Goal: Task Accomplishment & Management: Manage account settings

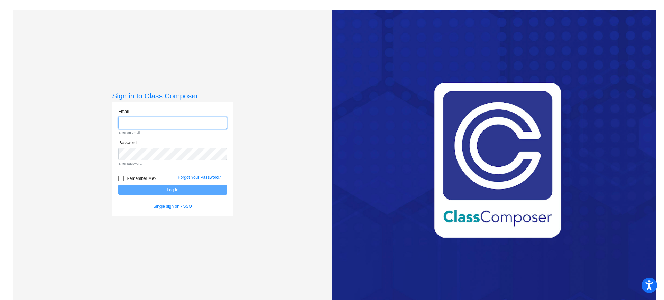
type input "[EMAIL_ADDRESS][DOMAIN_NAME]"
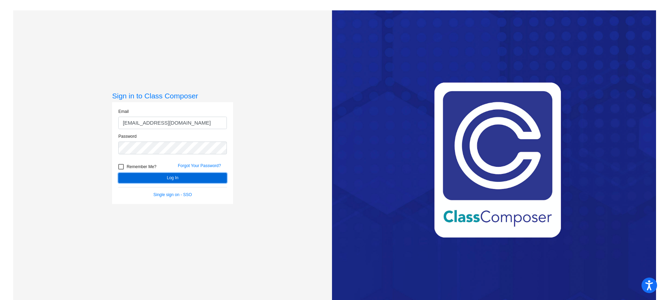
click at [191, 190] on form "Email [EMAIL_ADDRESS][DOMAIN_NAME] Password Remember Me? Forgot Your Password? …" at bounding box center [172, 154] width 109 height 90
click at [195, 181] on button "Log In" at bounding box center [172, 178] width 109 height 10
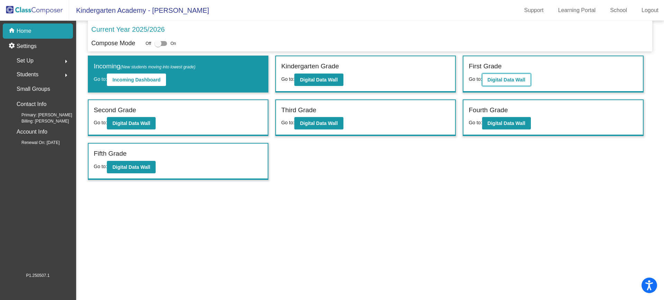
click at [498, 77] on b "Digital Data Wall" at bounding box center [506, 80] width 38 height 6
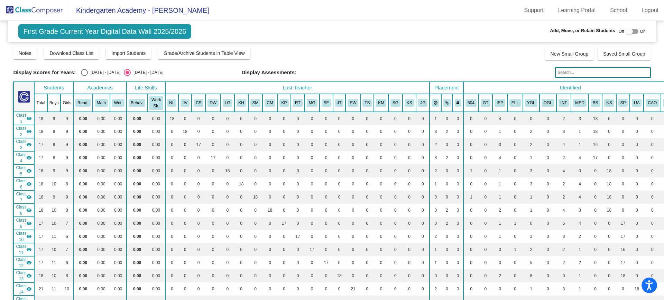
click at [40, 9] on img at bounding box center [34, 10] width 69 height 20
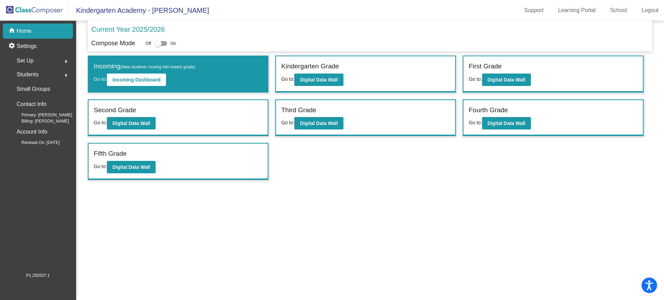
click at [44, 61] on div "Set Up arrow_right" at bounding box center [40, 61] width 66 height 14
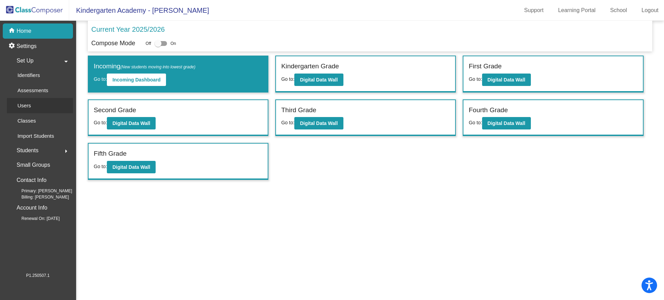
click at [34, 106] on div "Users" at bounding box center [22, 105] width 30 height 15
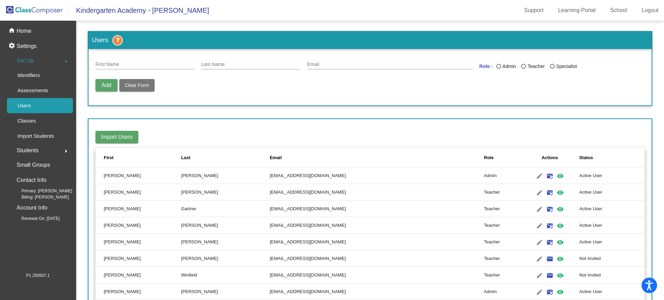
scroll to position [2073, 0]
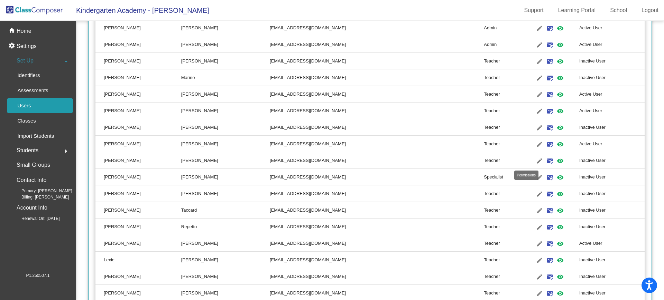
click at [556, 160] on mat-icon "visibility" at bounding box center [560, 161] width 8 height 8
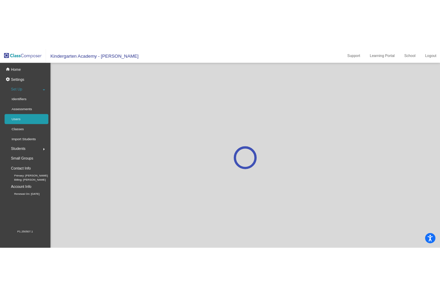
scroll to position [0, 0]
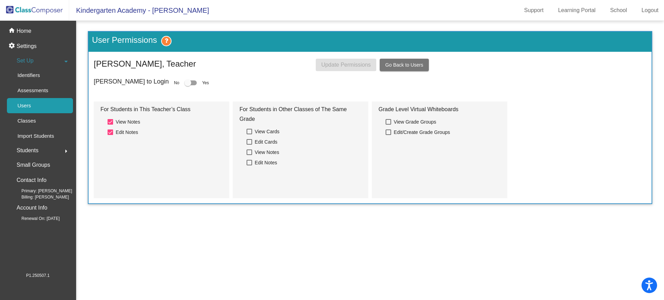
click at [184, 81] on div at bounding box center [190, 83] width 12 height 5
click at [187, 85] on input "checkbox" at bounding box center [187, 85] width 0 height 0
checkbox input "true"
click at [356, 66] on span "Update Permissions" at bounding box center [345, 65] width 49 height 6
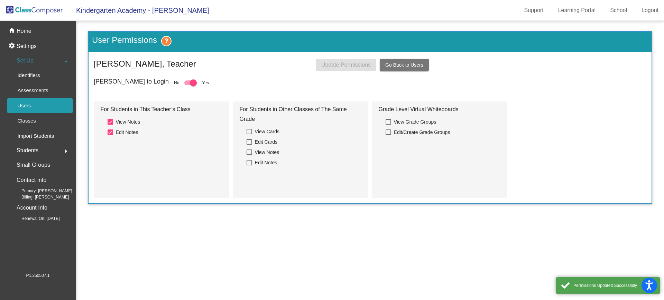
click at [48, 106] on link "Users" at bounding box center [40, 105] width 66 height 15
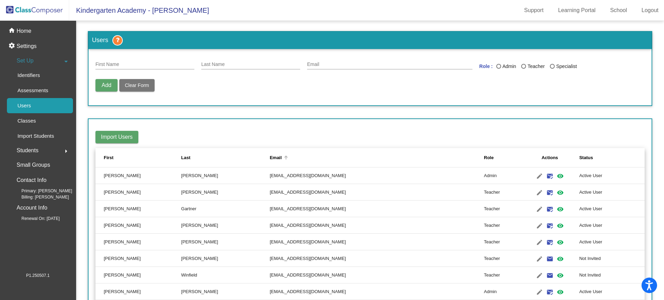
drag, startPoint x: 308, startPoint y: 150, endPoint x: 312, endPoint y: 146, distance: 5.9
drag, startPoint x: 312, startPoint y: 146, endPoint x: 263, endPoint y: 118, distance: 56.4
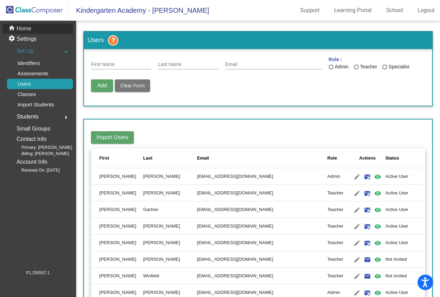
click at [29, 29] on p "Home" at bounding box center [24, 29] width 15 height 8
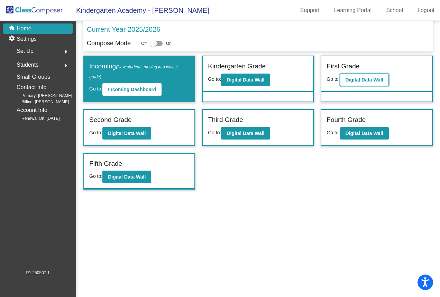
click at [389, 77] on button "Digital Data Wall" at bounding box center [364, 80] width 49 height 12
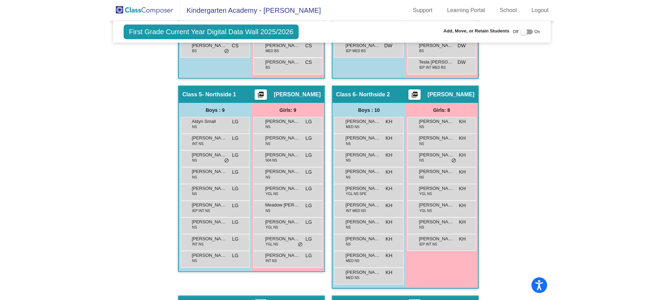
scroll to position [500, 0]
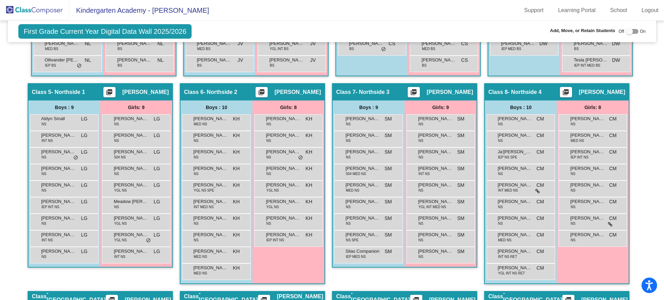
click at [48, 10] on img at bounding box center [34, 10] width 69 height 20
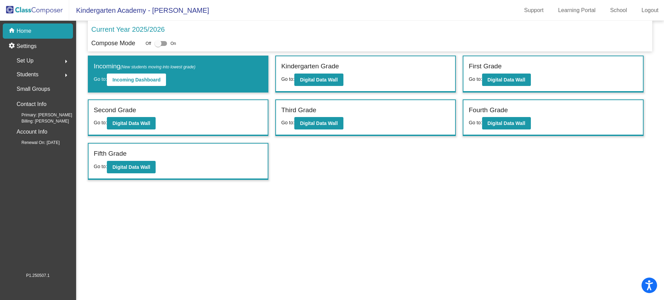
click at [39, 59] on div "Set Up arrow_right" at bounding box center [40, 61] width 66 height 14
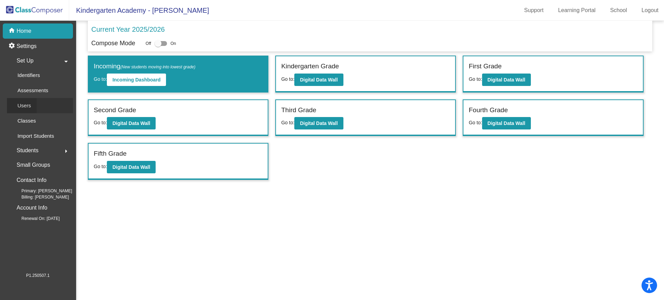
click at [25, 108] on p "Users" at bounding box center [23, 106] width 13 height 8
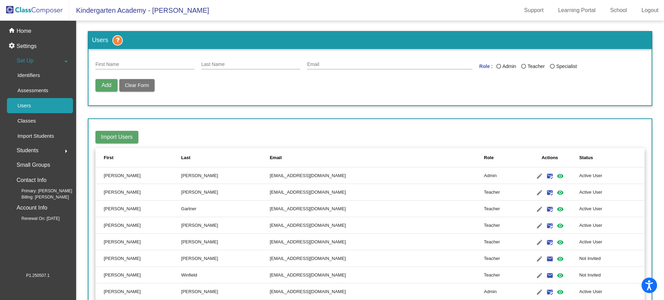
scroll to position [2106, 0]
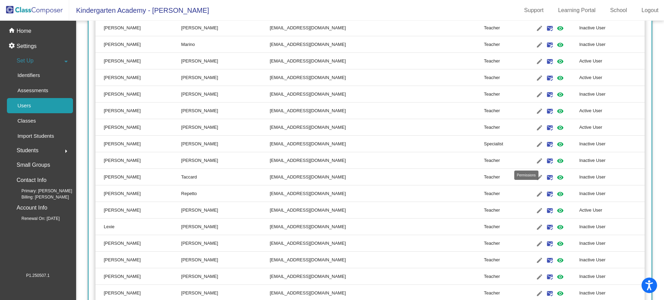
click at [556, 160] on mat-icon "visibility" at bounding box center [560, 161] width 8 height 8
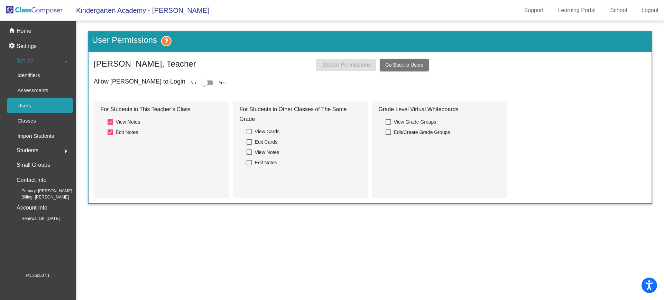
click at [201, 82] on div at bounding box center [207, 83] width 12 height 5
click at [204, 85] on input "checkbox" at bounding box center [204, 85] width 0 height 0
checkbox input "true"
click at [352, 62] on span "Update Permissions" at bounding box center [345, 65] width 49 height 6
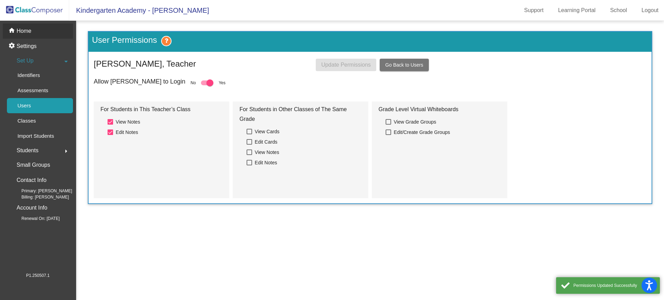
click at [27, 30] on p "Home" at bounding box center [24, 31] width 15 height 8
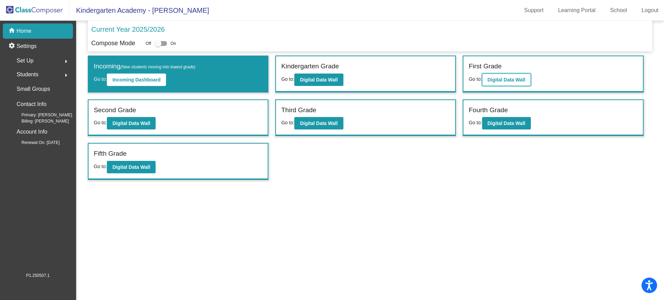
click at [510, 80] on b "Digital Data Wall" at bounding box center [506, 80] width 38 height 6
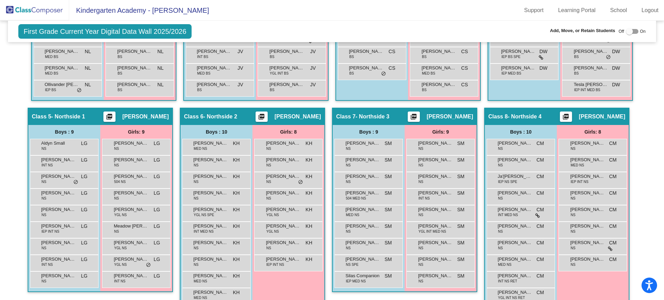
scroll to position [519, 0]
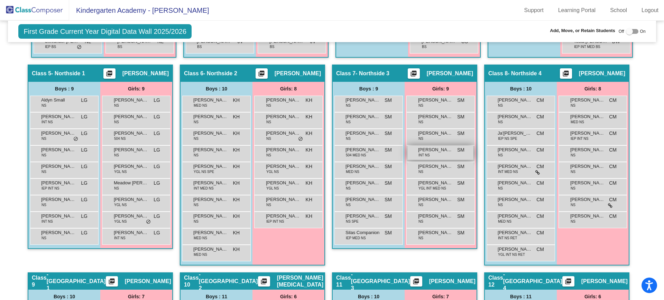
click at [445, 153] on span "[PERSON_NAME]" at bounding box center [435, 150] width 35 height 7
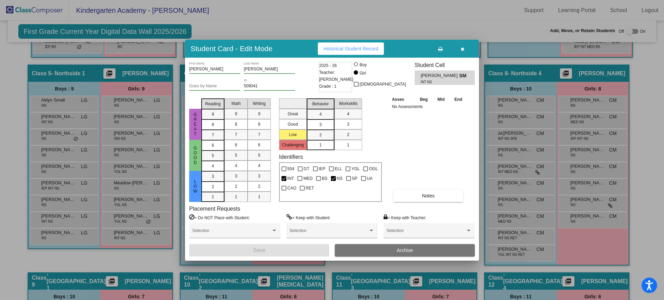
click at [462, 48] on icon "button" at bounding box center [463, 49] width 4 height 5
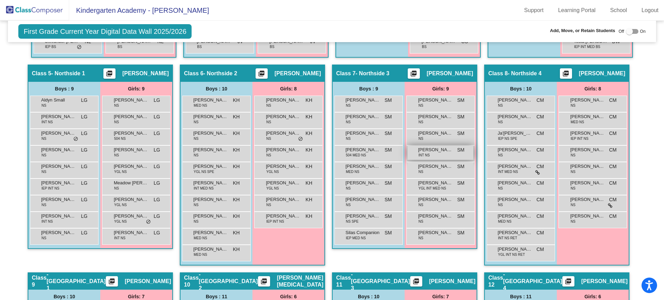
click at [433, 150] on span "[PERSON_NAME]" at bounding box center [435, 150] width 35 height 7
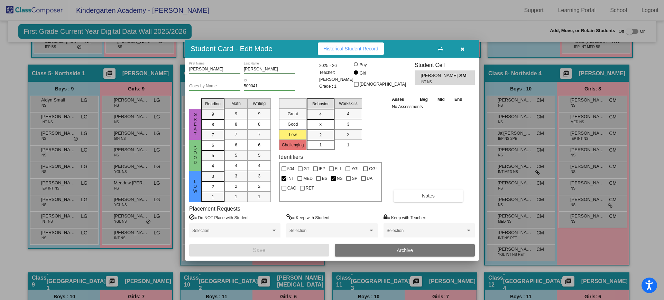
click at [408, 249] on span "Archive" at bounding box center [405, 251] width 16 height 6
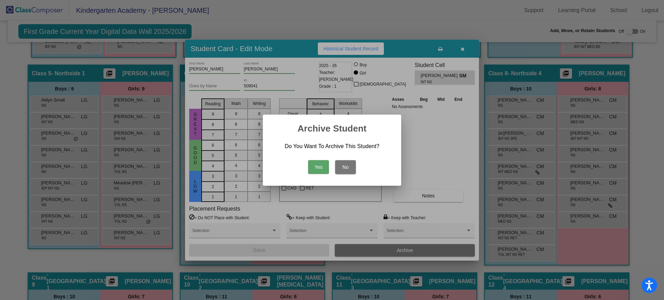
click at [320, 161] on button "Yes" at bounding box center [318, 167] width 21 height 14
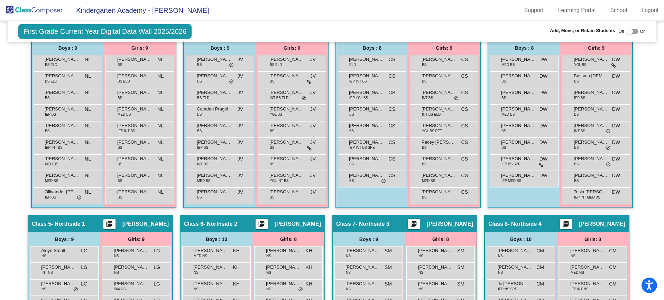
scroll to position [543, 0]
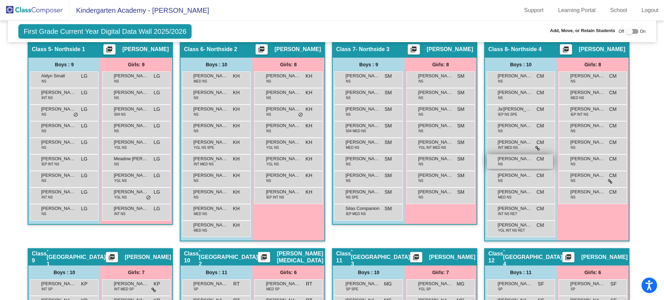
click at [507, 163] on div "[PERSON_NAME] NS CM lock do_not_disturb_alt" at bounding box center [520, 162] width 66 height 14
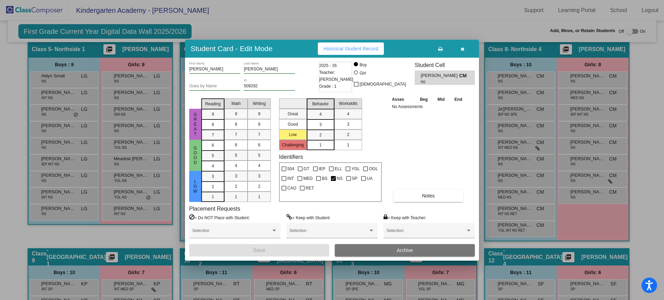
click at [462, 49] on icon "button" at bounding box center [463, 49] width 4 height 5
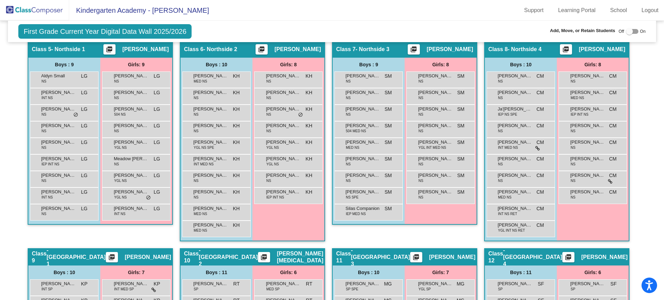
click at [626, 30] on div at bounding box center [629, 31] width 7 height 7
checkbox input "true"
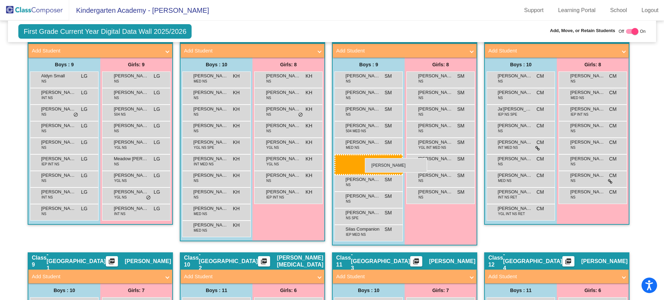
drag, startPoint x: 519, startPoint y: 161, endPoint x: 365, endPoint y: 158, distance: 154.2
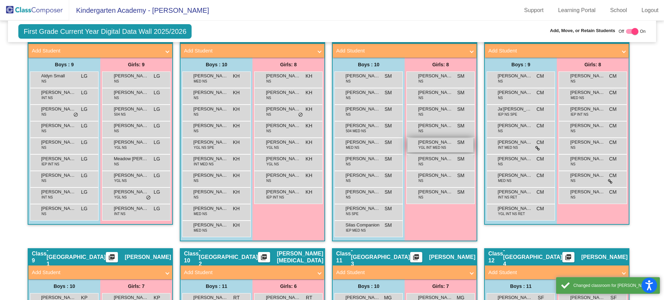
scroll to position [527, 0]
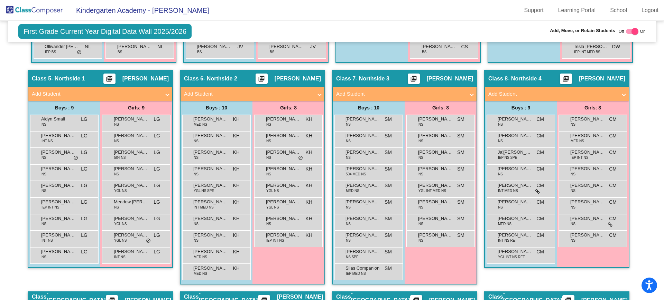
click at [374, 93] on mat-panel-title "Add Student" at bounding box center [400, 94] width 129 height 8
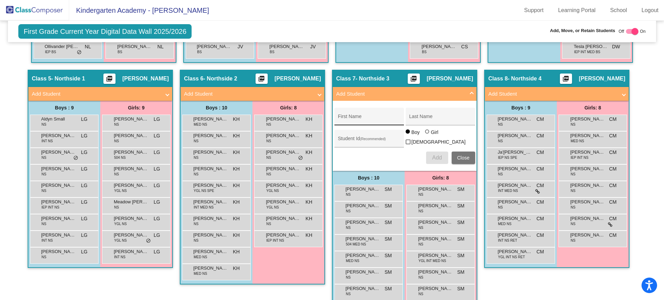
click at [359, 121] on input "First Name" at bounding box center [369, 120] width 62 height 6
type input "[PERSON_NAME]"
click at [428, 120] on input "Last Name" at bounding box center [440, 120] width 62 height 6
type input "Kritsun"
click at [374, 139] on input "Student Id (Recommended)" at bounding box center [369, 142] width 62 height 6
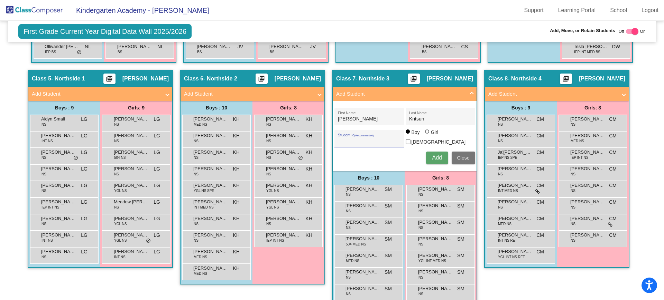
paste input "509385"
type input "509385"
click at [436, 155] on span "Add" at bounding box center [437, 158] width 10 height 6
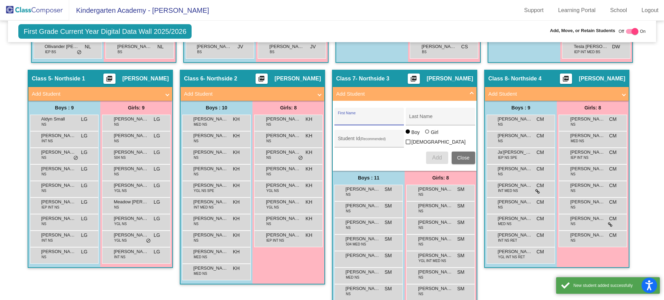
click at [462, 156] on span "Close" at bounding box center [463, 158] width 12 height 6
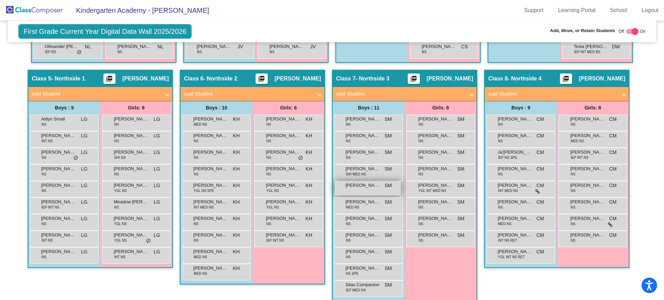
click at [367, 187] on span "[PERSON_NAME]" at bounding box center [362, 185] width 35 height 7
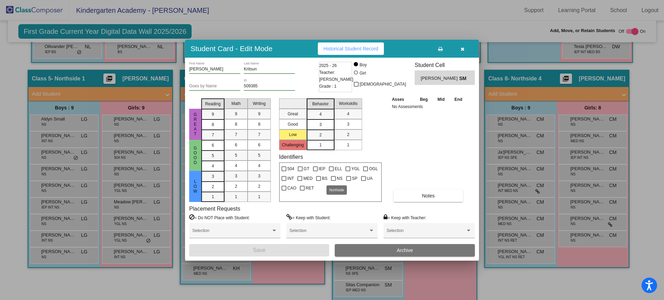
click at [338, 178] on span "NS" at bounding box center [340, 179] width 6 height 8
click at [333, 181] on input "NS" at bounding box center [333, 181] width 0 height 0
checkbox input "true"
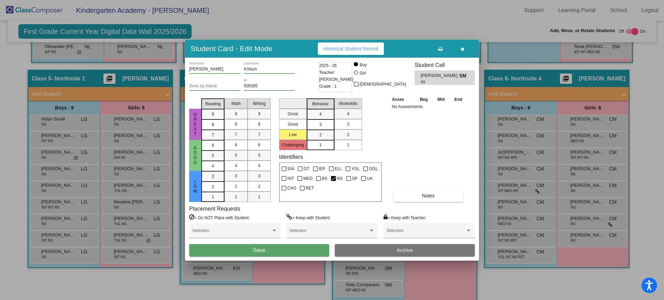
click at [319, 253] on button "Save" at bounding box center [259, 250] width 140 height 12
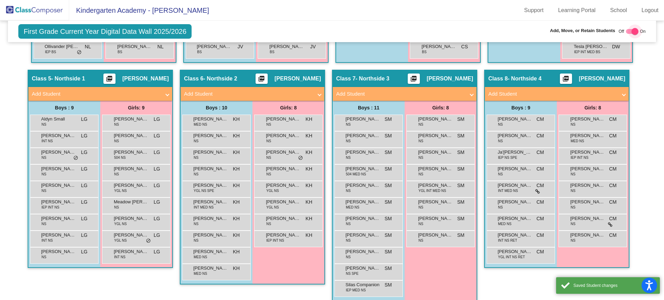
click at [631, 31] on div at bounding box center [634, 31] width 7 height 7
checkbox input "false"
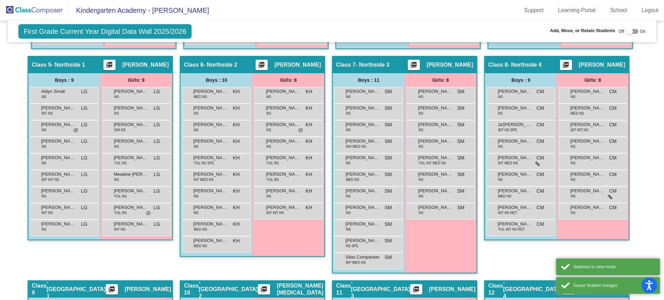
scroll to position [513, 0]
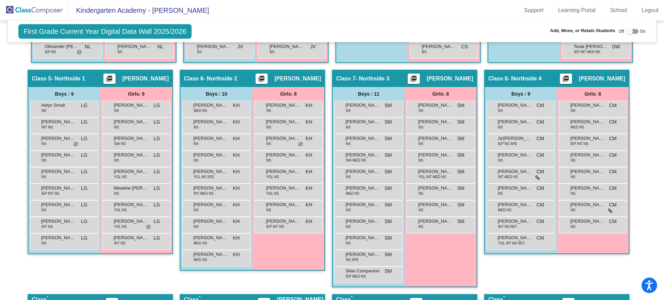
click at [21, 9] on img at bounding box center [34, 10] width 69 height 20
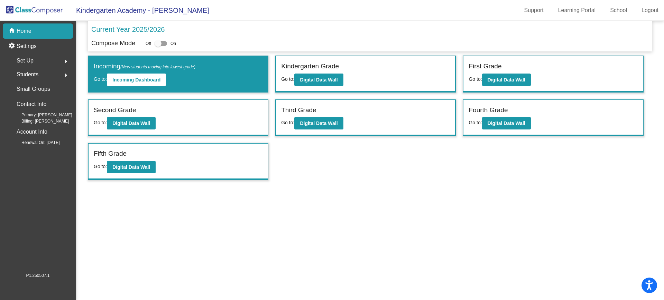
click at [31, 58] on span "Set Up" at bounding box center [25, 61] width 17 height 10
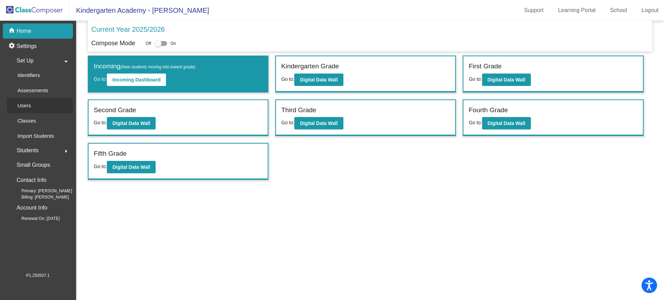
click at [26, 107] on p "Users" at bounding box center [23, 106] width 13 height 8
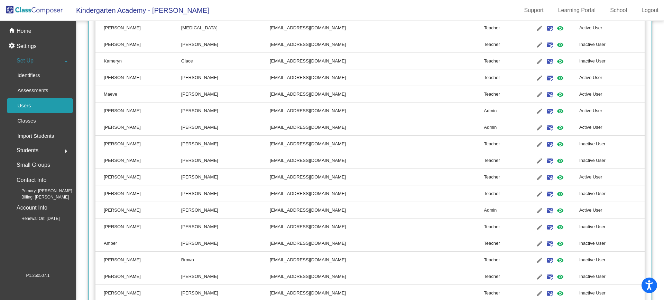
scroll to position [862, 0]
click at [556, 160] on mat-icon "visibility" at bounding box center [560, 161] width 8 height 8
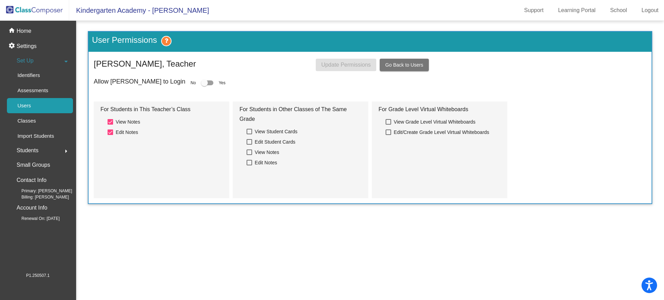
click at [201, 83] on div at bounding box center [207, 83] width 12 height 5
click at [204, 85] on input "checkbox" at bounding box center [204, 85] width 0 height 0
checkbox input "true"
click at [346, 67] on span "Update Permissions" at bounding box center [345, 65] width 49 height 6
click at [24, 32] on p "Home" at bounding box center [24, 31] width 15 height 8
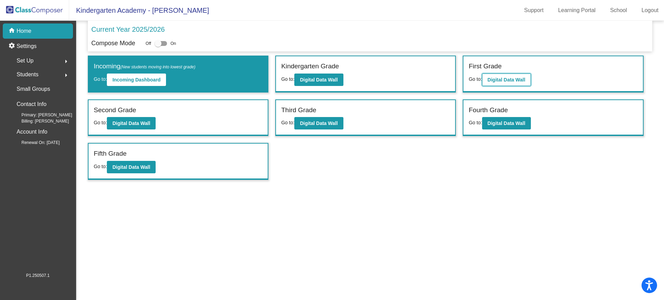
click at [520, 79] on b "Digital Data Wall" at bounding box center [506, 80] width 38 height 6
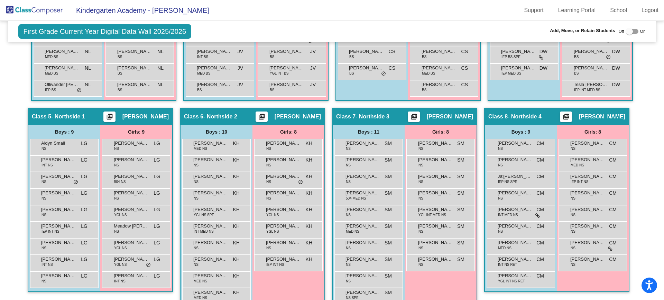
scroll to position [519, 0]
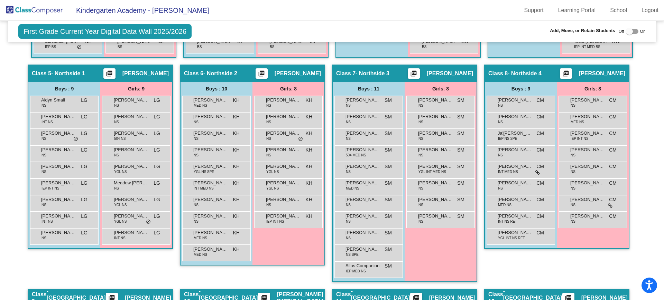
click at [630, 28] on label at bounding box center [632, 31] width 12 height 8
checkbox input "true"
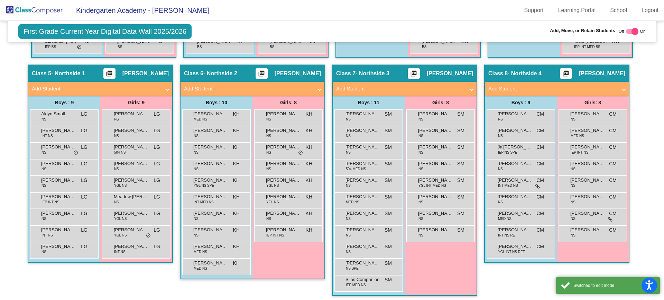
click at [531, 86] on mat-panel-title "Add Student" at bounding box center [552, 89] width 129 height 8
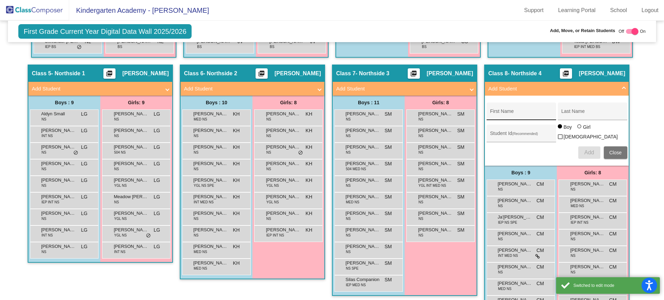
click at [503, 113] on input "First Name" at bounding box center [521, 114] width 62 height 6
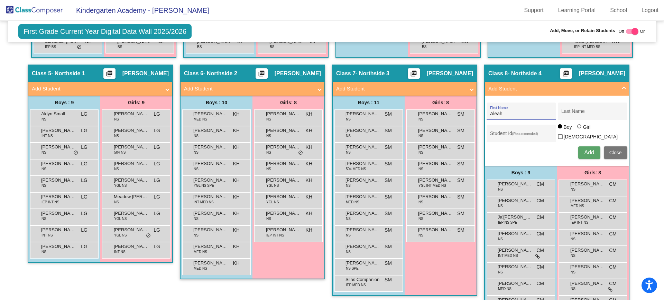
type input "Aleah"
type input "[PERSON_NAME]"
click at [500, 133] on input "Student Id (Recommended)" at bounding box center [521, 136] width 62 height 6
type input "509359"
click at [580, 130] on div at bounding box center [580, 127] width 6 height 6
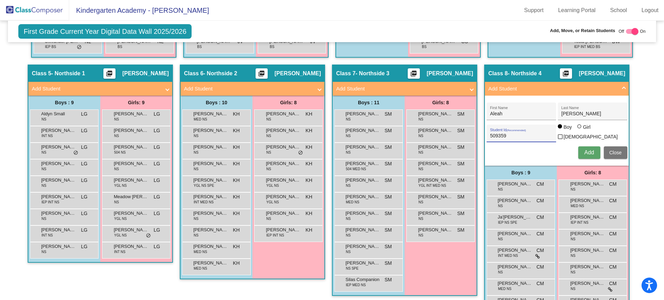
click at [580, 130] on input "Girl" at bounding box center [579, 130] width 0 height 0
radio input "true"
click at [588, 150] on span "Add" at bounding box center [589, 153] width 10 height 6
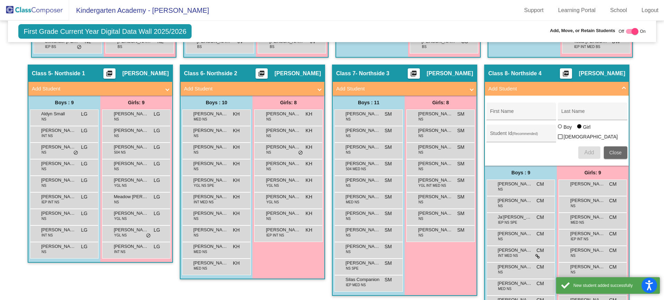
click at [619, 152] on span "Close" at bounding box center [615, 153] width 12 height 6
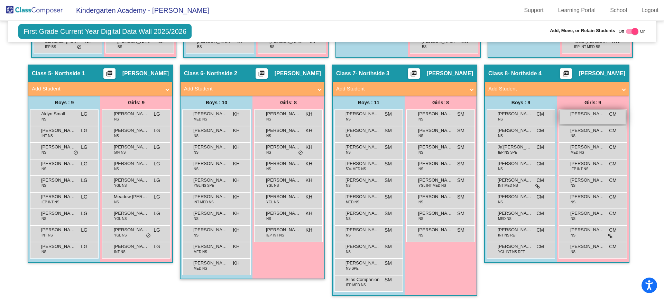
click at [594, 117] on span "[PERSON_NAME]" at bounding box center [587, 114] width 35 height 7
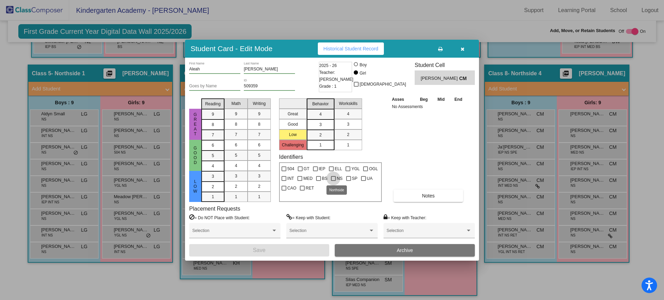
click at [334, 178] on div at bounding box center [333, 178] width 5 height 5
click at [333, 181] on input "NS" at bounding box center [333, 181] width 0 height 0
checkbox input "true"
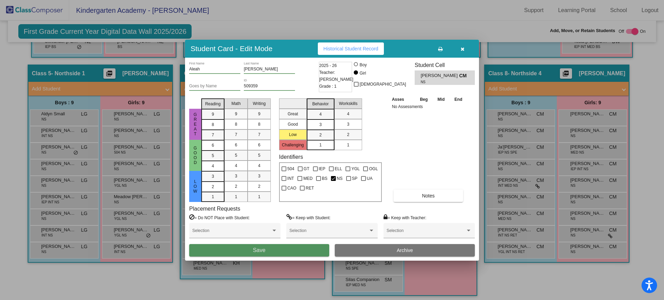
click at [305, 248] on button "Save" at bounding box center [259, 250] width 140 height 12
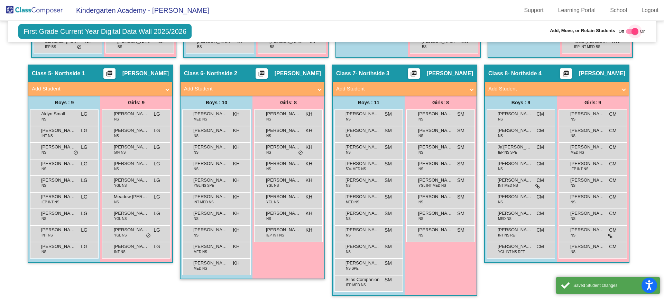
click at [633, 29] on div at bounding box center [634, 31] width 7 height 7
checkbox input "false"
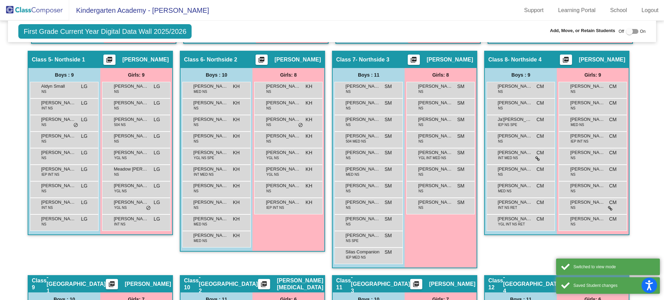
scroll to position [519, 0]
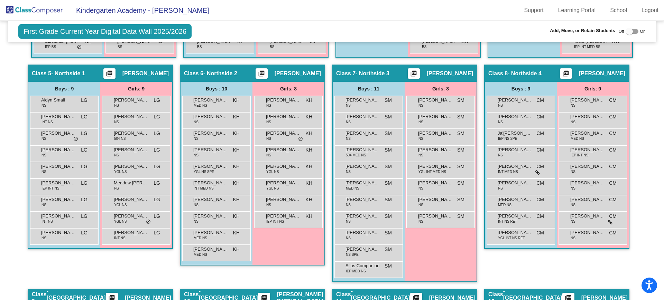
click at [26, 11] on img at bounding box center [34, 10] width 69 height 20
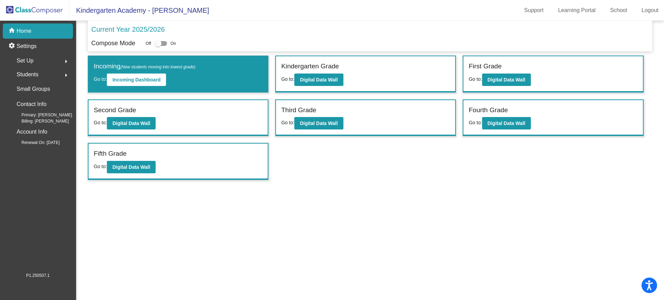
click at [30, 60] on span "Set Up" at bounding box center [25, 61] width 17 height 10
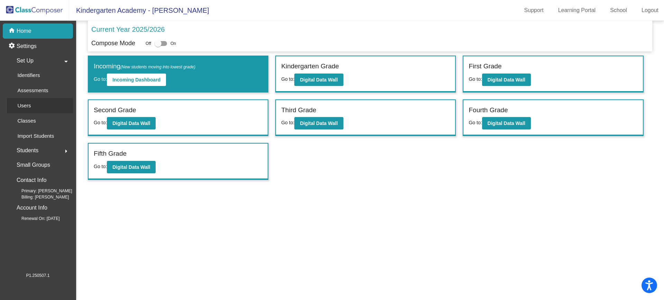
click at [28, 107] on p "Users" at bounding box center [23, 106] width 13 height 8
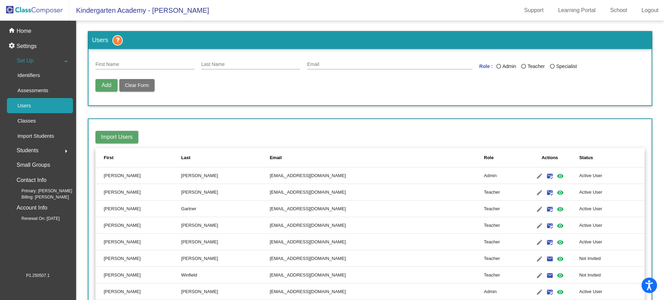
scroll to position [281, 0]
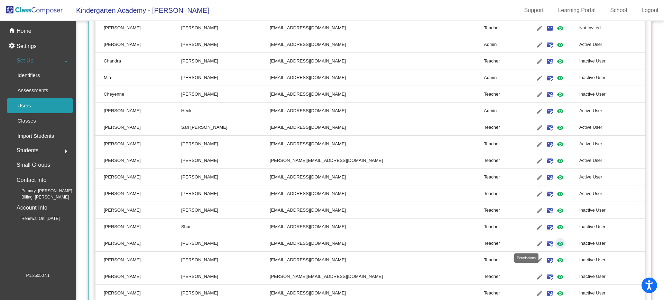
click at [556, 243] on mat-icon "visibility" at bounding box center [560, 244] width 8 height 8
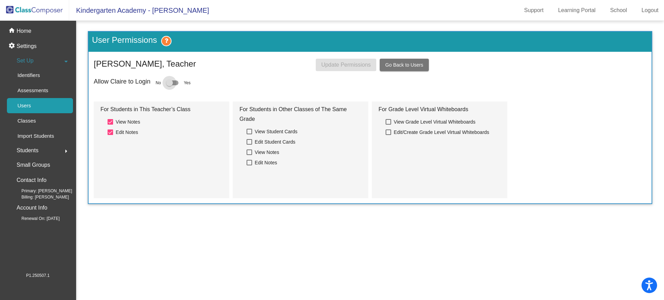
click at [175, 83] on div at bounding box center [172, 83] width 12 height 5
click at [169, 85] on input "checkbox" at bounding box center [169, 85] width 0 height 0
checkbox input "true"
click at [362, 68] on button "Update Permissions" at bounding box center [346, 65] width 61 height 12
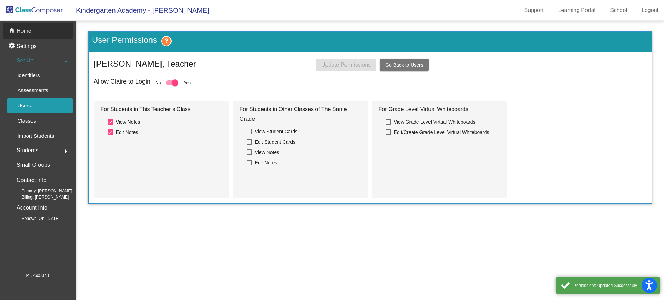
click at [28, 35] on div "home Home" at bounding box center [38, 31] width 70 height 15
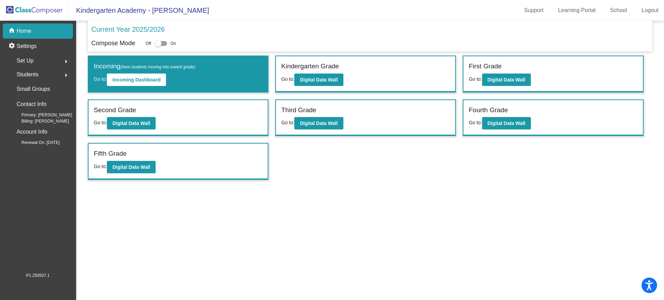
click at [30, 6] on img at bounding box center [34, 10] width 69 height 20
click at [144, 125] on b "Digital Data Wall" at bounding box center [131, 124] width 38 height 6
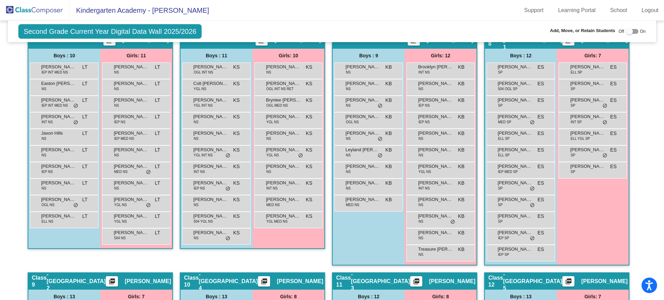
scroll to position [562, 0]
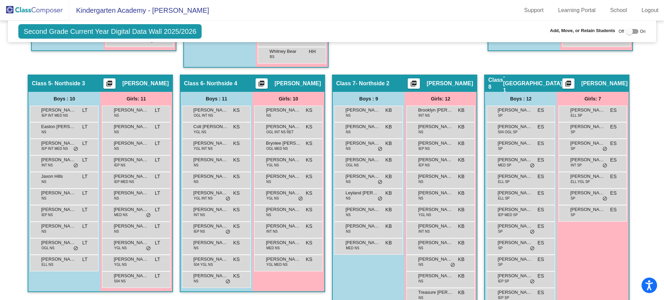
click at [630, 31] on div at bounding box center [632, 31] width 12 height 5
checkbox input "true"
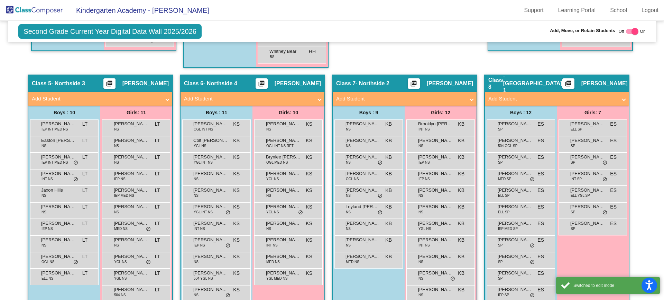
click at [398, 96] on mat-panel-title "Add Student" at bounding box center [400, 99] width 129 height 8
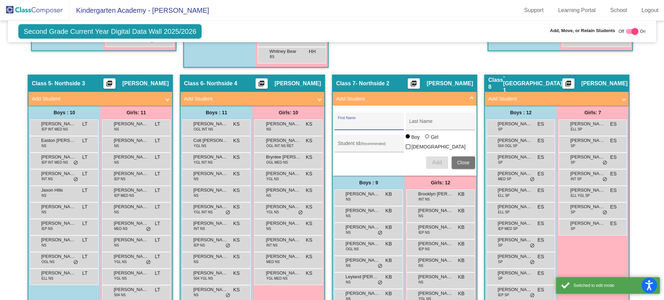
click at [380, 122] on input "First Name" at bounding box center [369, 124] width 62 height 6
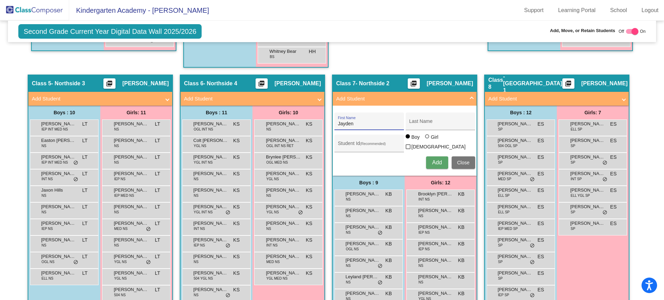
type input "Jayden"
type input "[PERSON_NAME]"
click at [351, 147] on input "Student Id (Recommended)" at bounding box center [369, 146] width 62 height 6
type input "509396"
click at [439, 160] on span "Add" at bounding box center [437, 163] width 10 height 6
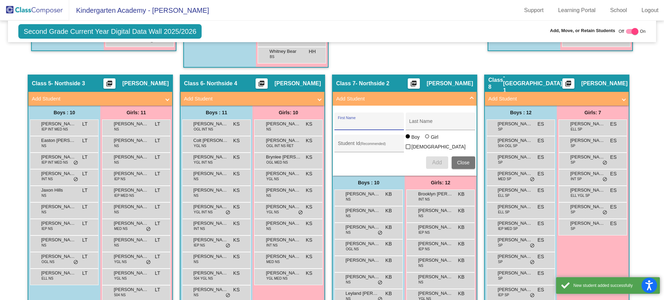
click at [470, 101] on span at bounding box center [471, 99] width 3 height 8
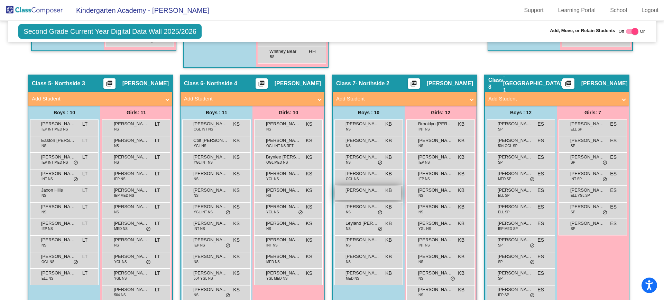
click at [363, 192] on span "[PERSON_NAME]" at bounding box center [362, 190] width 35 height 7
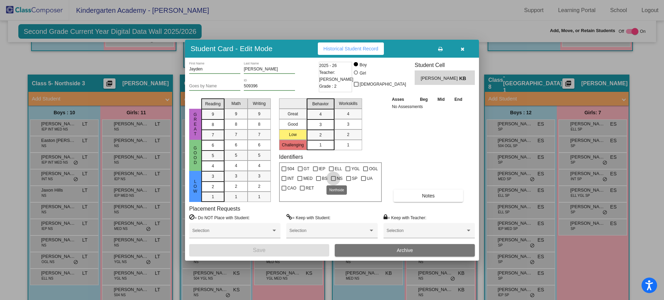
click at [333, 179] on div at bounding box center [333, 178] width 5 height 5
click at [333, 181] on input "NS" at bounding box center [333, 181] width 0 height 0
checkbox input "true"
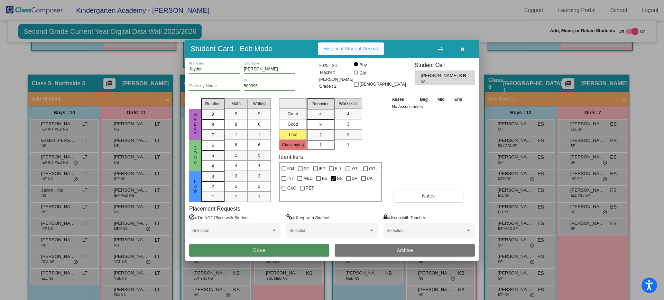
click at [289, 247] on button "Save" at bounding box center [259, 250] width 140 height 12
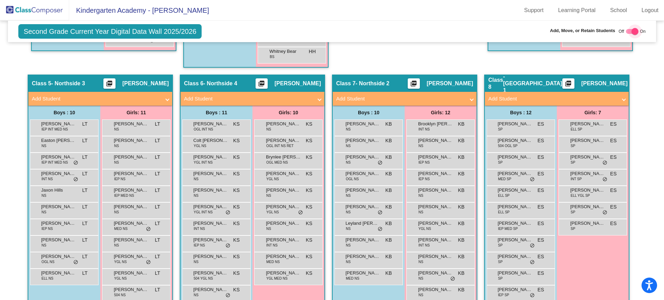
click at [632, 31] on div at bounding box center [634, 31] width 7 height 7
checkbox input "false"
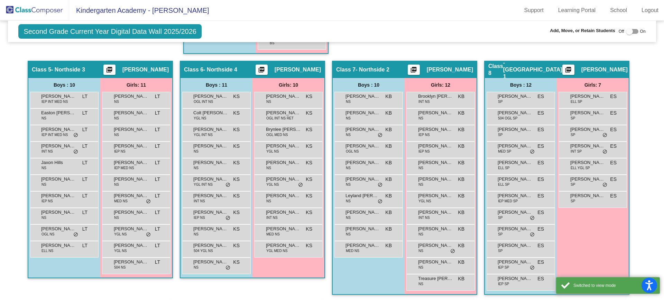
scroll to position [562, 0]
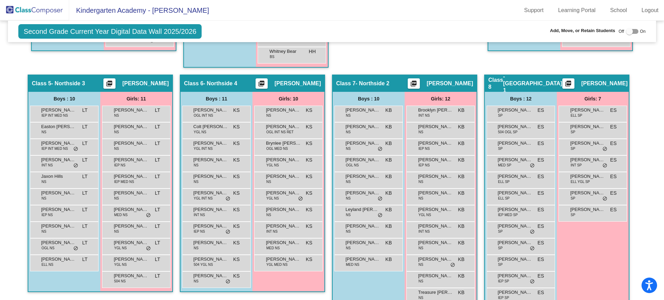
click at [50, 12] on img at bounding box center [34, 10] width 69 height 20
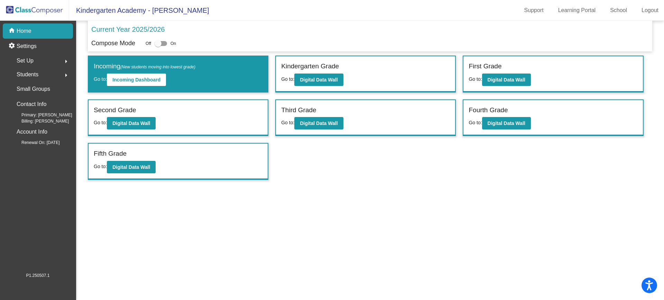
click at [36, 59] on div "Set Up arrow_right" at bounding box center [40, 61] width 66 height 14
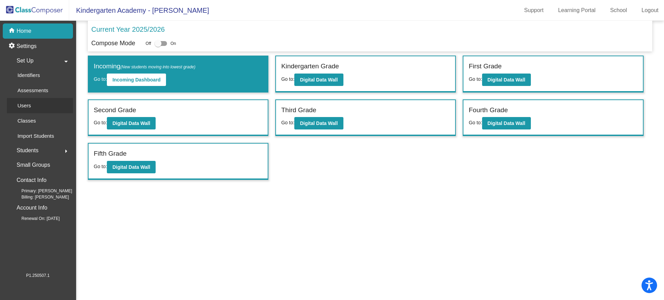
click at [34, 102] on div "Users" at bounding box center [22, 105] width 30 height 15
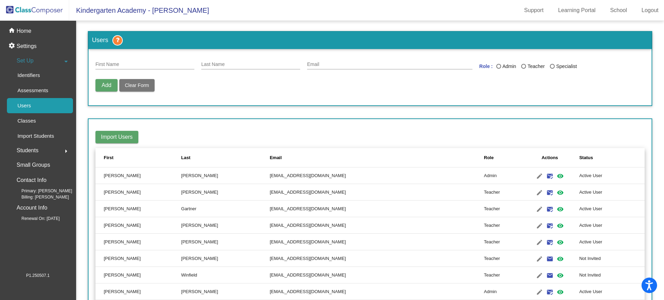
scroll to position [1675, 0]
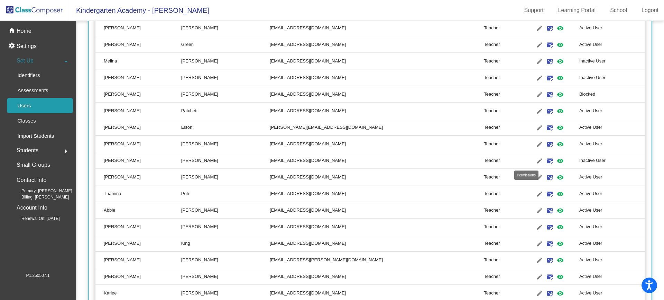
click at [556, 160] on mat-icon "visibility" at bounding box center [560, 161] width 8 height 8
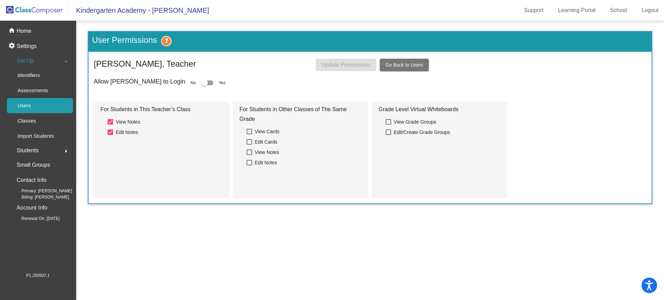
click at [201, 83] on div at bounding box center [204, 83] width 7 height 7
click at [204, 85] on input "checkbox" at bounding box center [204, 85] width 0 height 0
checkbox input "true"
click at [356, 67] on span "Update Permissions" at bounding box center [345, 65] width 49 height 6
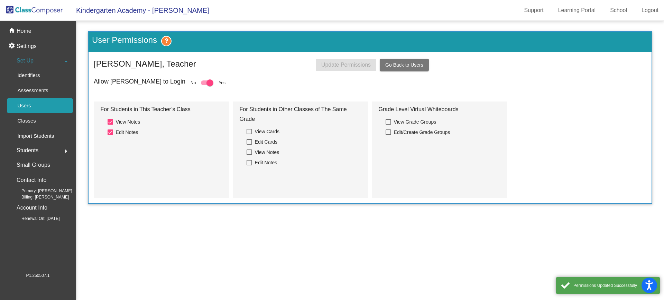
click at [58, 106] on link "Users" at bounding box center [40, 105] width 66 height 15
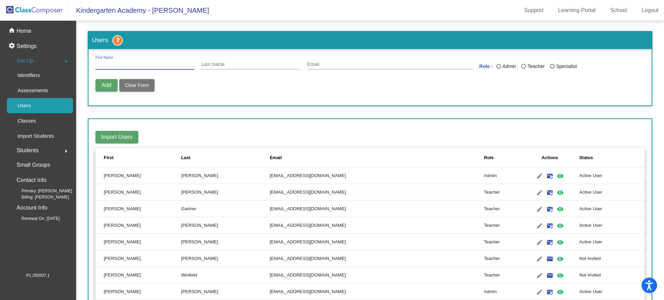
click at [130, 64] on input "First Name" at bounding box center [144, 65] width 99 height 6
type input "P"
type input "[PERSON_NAME]"
click at [224, 60] on div "Last Name" at bounding box center [250, 62] width 99 height 13
type input "[PERSON_NAME]"
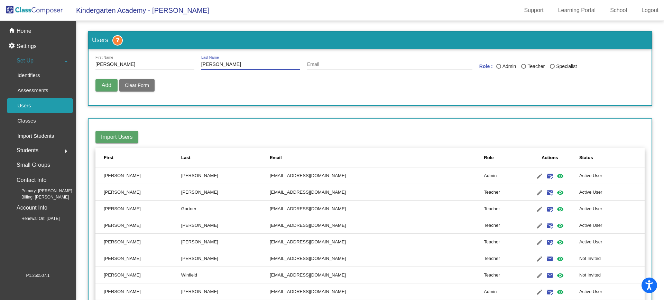
click at [324, 66] on input "Email" at bounding box center [389, 65] width 165 height 6
type input "[EMAIL_ADDRESS][DOMAIN_NAME]"
click at [497, 67] on div "Last Name" at bounding box center [498, 66] width 5 height 5
click at [498, 69] on input "Admin" at bounding box center [498, 69] width 0 height 0
radio input "true"
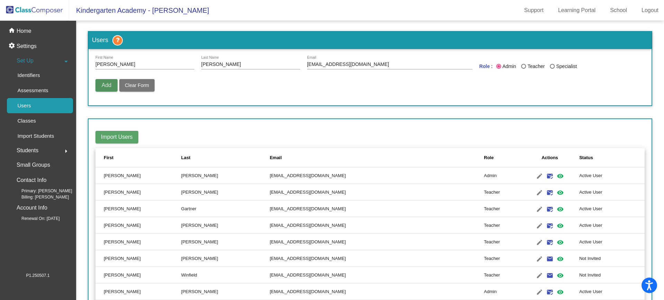
click at [110, 84] on span "Add" at bounding box center [107, 85] width 10 height 6
radio input "false"
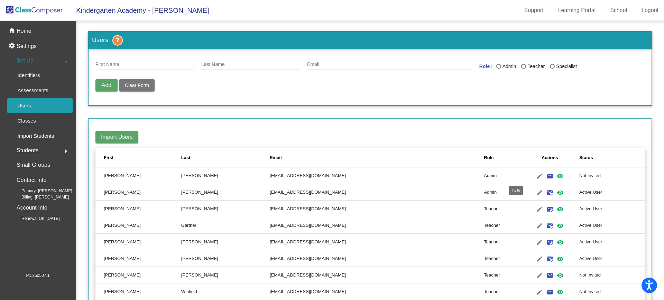
click at [546, 178] on mat-icon "email" at bounding box center [550, 176] width 8 height 8
click at [33, 33] on div "home Home" at bounding box center [38, 31] width 70 height 15
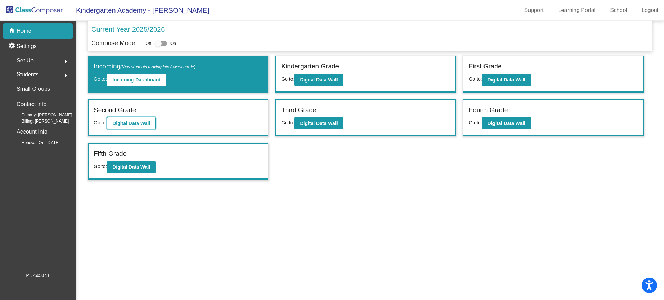
click at [143, 126] on b "Digital Data Wall" at bounding box center [131, 124] width 38 height 6
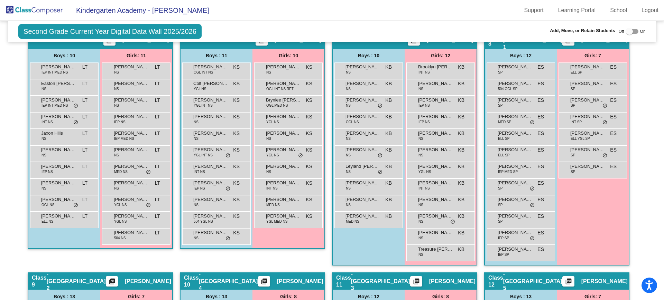
scroll to position [562, 0]
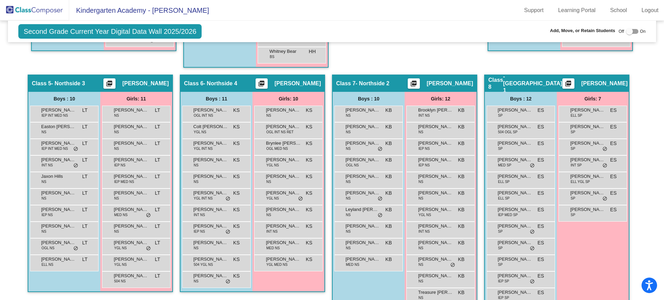
click at [15, 10] on img at bounding box center [34, 10] width 69 height 20
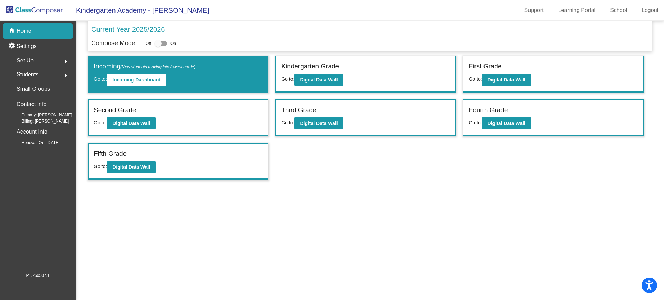
click at [39, 61] on div "Set Up arrow_right" at bounding box center [40, 61] width 66 height 14
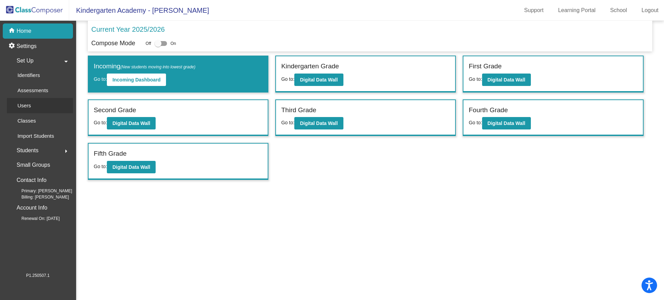
click at [33, 101] on div "Users" at bounding box center [22, 105] width 30 height 15
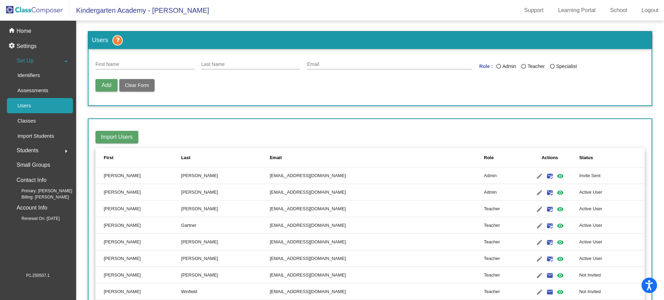
scroll to position [1841, 0]
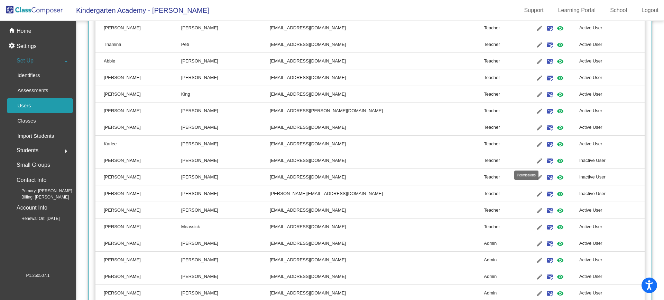
click at [556, 164] on mat-icon "visibility" at bounding box center [560, 161] width 8 height 8
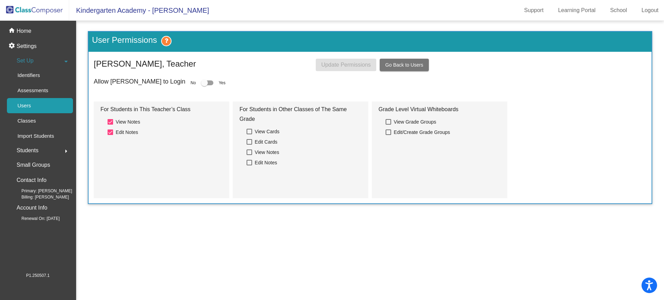
click at [162, 78] on div "Allow [PERSON_NAME] to Login No Yes" at bounding box center [370, 83] width 552 height 10
click at [201, 83] on div at bounding box center [204, 83] width 7 height 7
click at [204, 85] on input "checkbox" at bounding box center [204, 85] width 0 height 0
checkbox input "true"
click at [358, 68] on button "Update Permissions" at bounding box center [346, 65] width 61 height 12
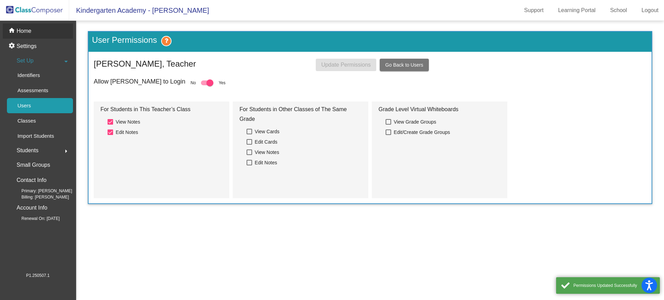
click at [29, 35] on div "home Home" at bounding box center [38, 31] width 70 height 15
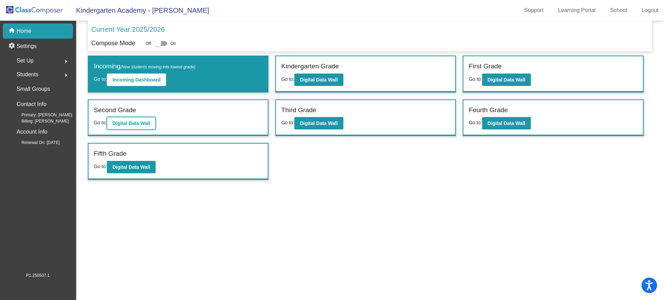
click at [144, 122] on b "Digital Data Wall" at bounding box center [131, 124] width 38 height 6
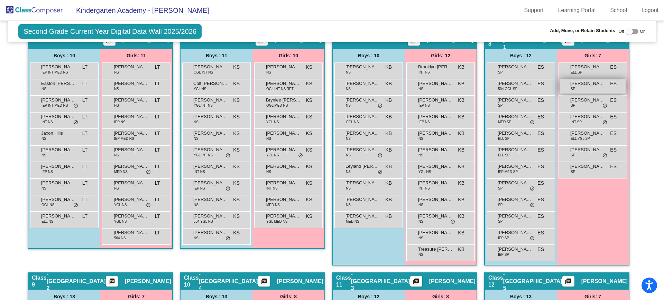
scroll to position [562, 0]
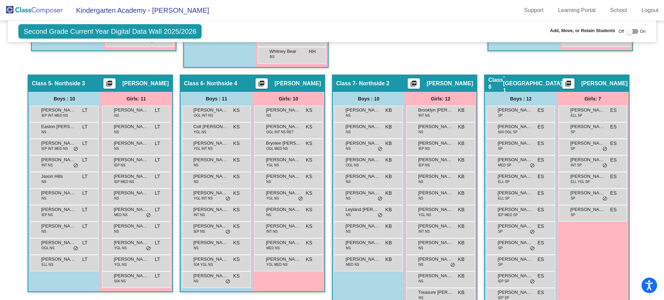
click at [621, 31] on div "Off On" at bounding box center [631, 31] width 27 height 8
click at [626, 31] on div at bounding box center [629, 31] width 7 height 7
checkbox input "true"
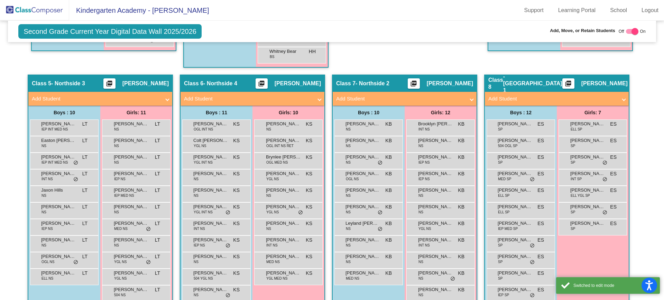
click at [241, 100] on mat-panel-title "Add Student" at bounding box center [248, 99] width 129 height 8
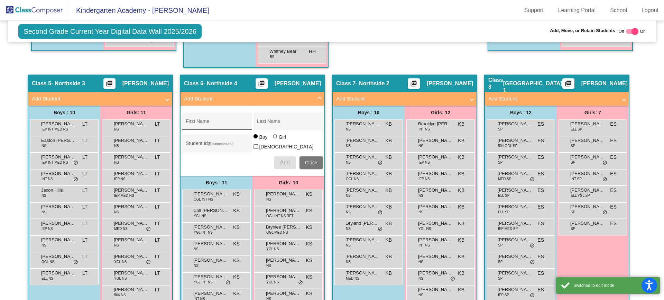
click at [213, 124] on input "First Name" at bounding box center [217, 124] width 62 height 6
paste input "Du'meir"
type input "Du'meir"
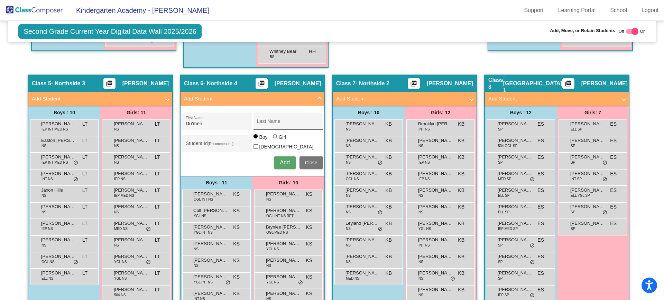
click at [262, 120] on div "Last Name" at bounding box center [288, 124] width 62 height 14
type input "Banks"
click at [215, 146] on input "Student Id (Recommended)" at bounding box center [217, 146] width 62 height 6
type input "509432"
click at [283, 160] on span "Add" at bounding box center [285, 163] width 10 height 6
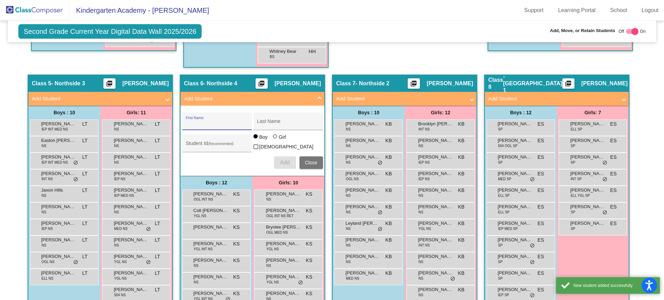
click at [631, 29] on div at bounding box center [634, 31] width 7 height 7
checkbox input "false"
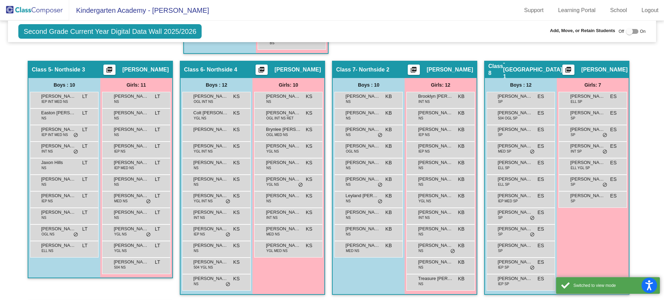
scroll to position [562, 0]
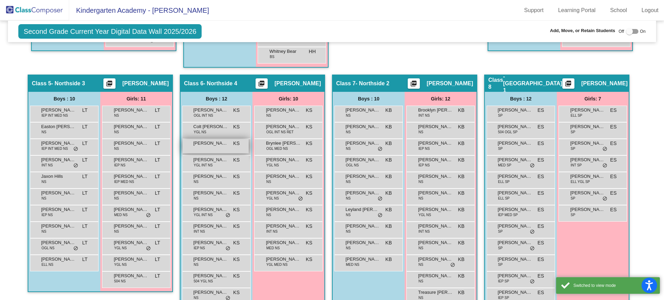
click at [218, 149] on div "Du'[PERSON_NAME] KS lock do_not_disturb_alt" at bounding box center [216, 146] width 66 height 14
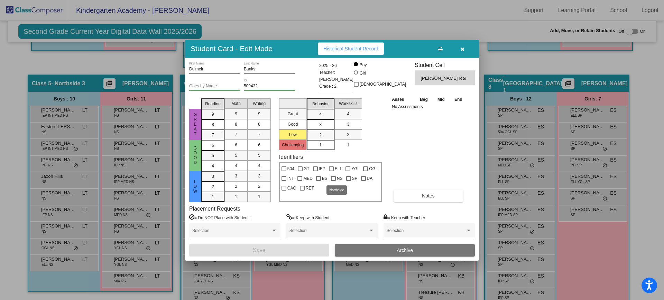
click at [333, 177] on div at bounding box center [333, 178] width 5 height 5
click at [333, 181] on input "NS" at bounding box center [333, 181] width 0 height 0
checkbox input "true"
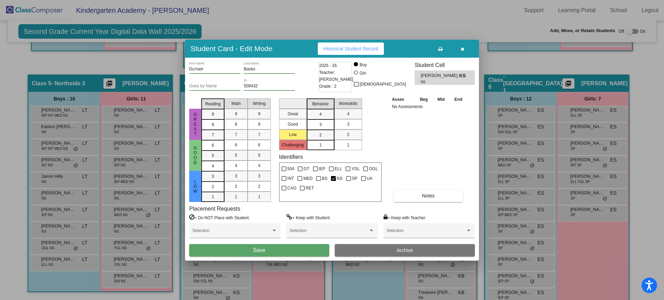
click at [309, 250] on button "Save" at bounding box center [259, 250] width 140 height 12
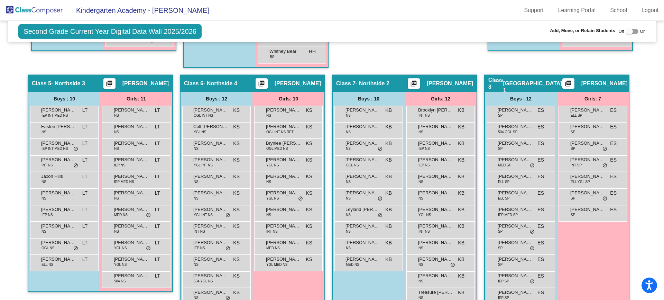
click at [37, 12] on img at bounding box center [34, 10] width 69 height 20
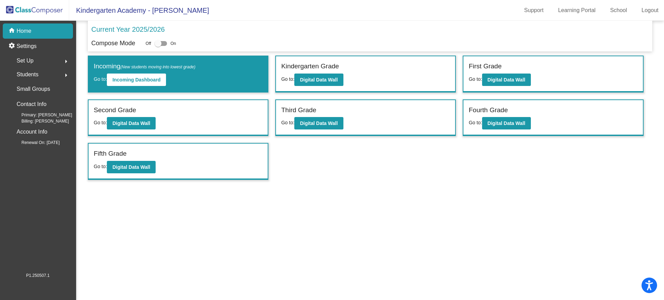
click at [42, 61] on div "Set Up arrow_right" at bounding box center [40, 61] width 66 height 14
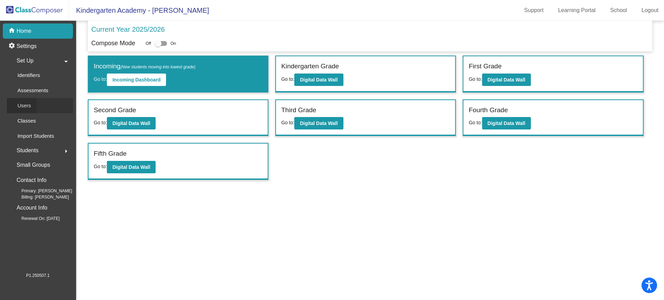
click at [35, 101] on div "Users" at bounding box center [22, 105] width 30 height 15
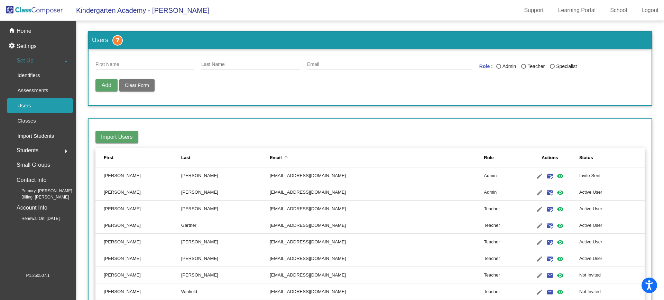
scroll to position [1857, 0]
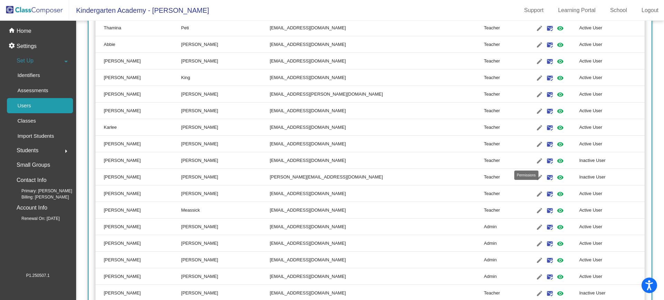
click at [556, 160] on mat-icon "visibility" at bounding box center [560, 161] width 8 height 8
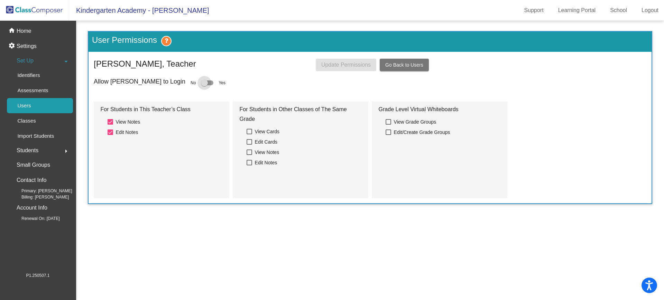
click at [201, 80] on div at bounding box center [204, 83] width 7 height 7
click at [204, 85] on input "checkbox" at bounding box center [204, 85] width 0 height 0
checkbox input "true"
click at [344, 69] on button "Update Permissions" at bounding box center [346, 65] width 61 height 12
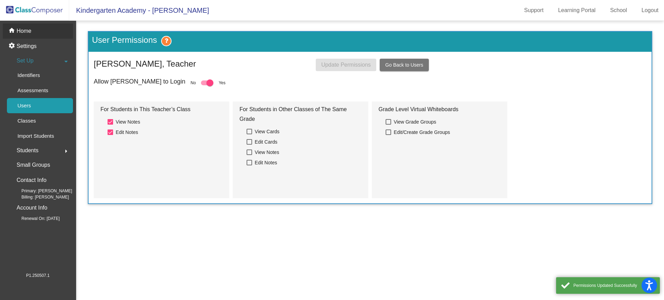
click at [33, 34] on div "home Home" at bounding box center [38, 31] width 70 height 15
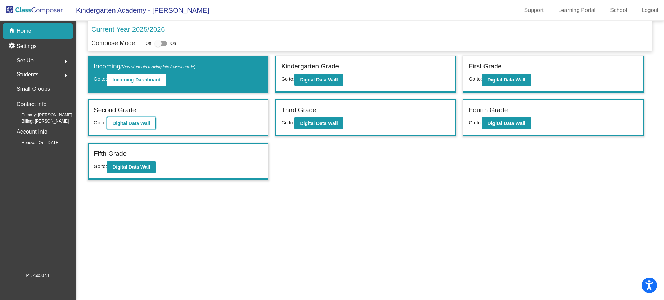
click at [131, 123] on b "Digital Data Wall" at bounding box center [131, 124] width 38 height 6
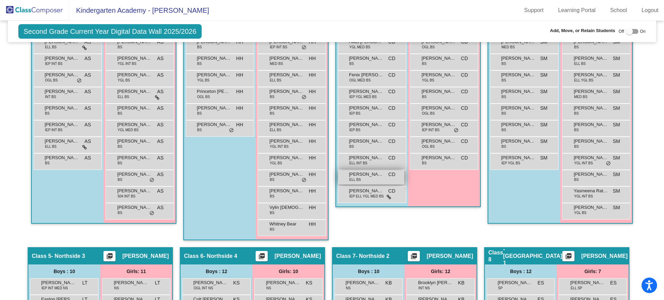
scroll to position [519, 0]
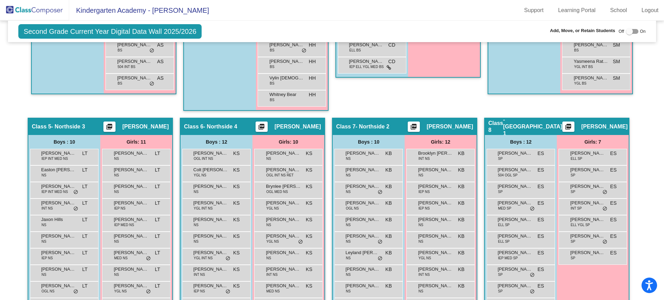
click at [22, 8] on img at bounding box center [34, 10] width 69 height 20
